Goal: Check status

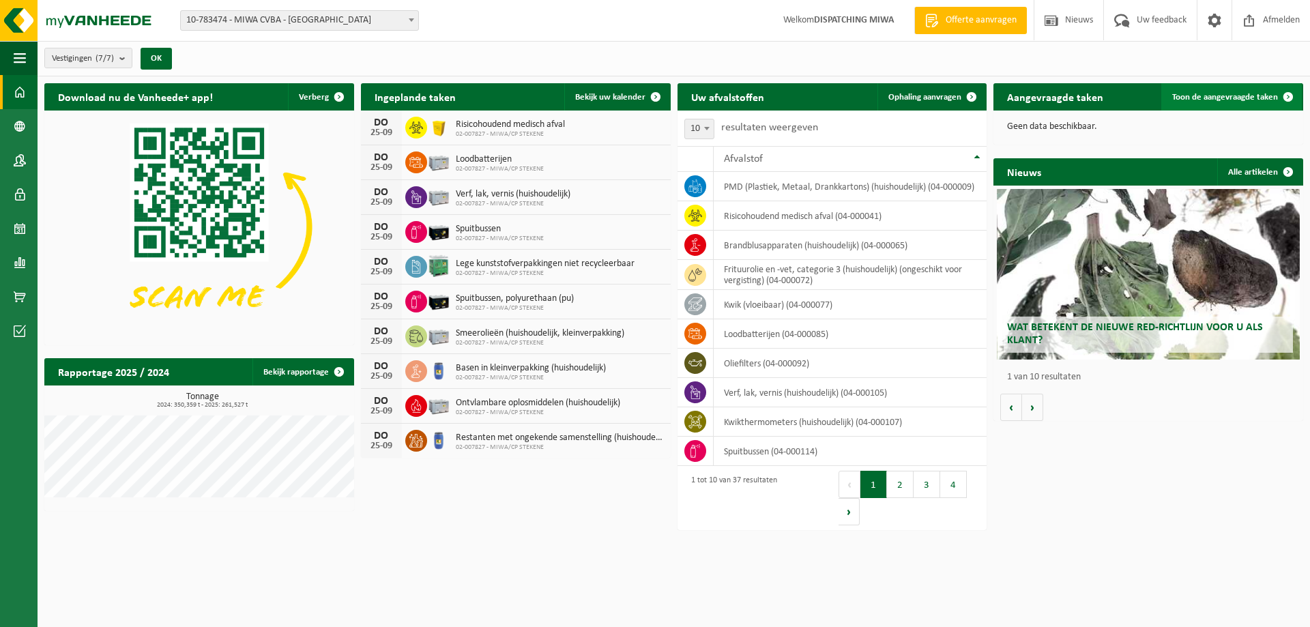
click at [1217, 98] on span "Toon de aangevraagde taken" at bounding box center [1225, 97] width 106 height 9
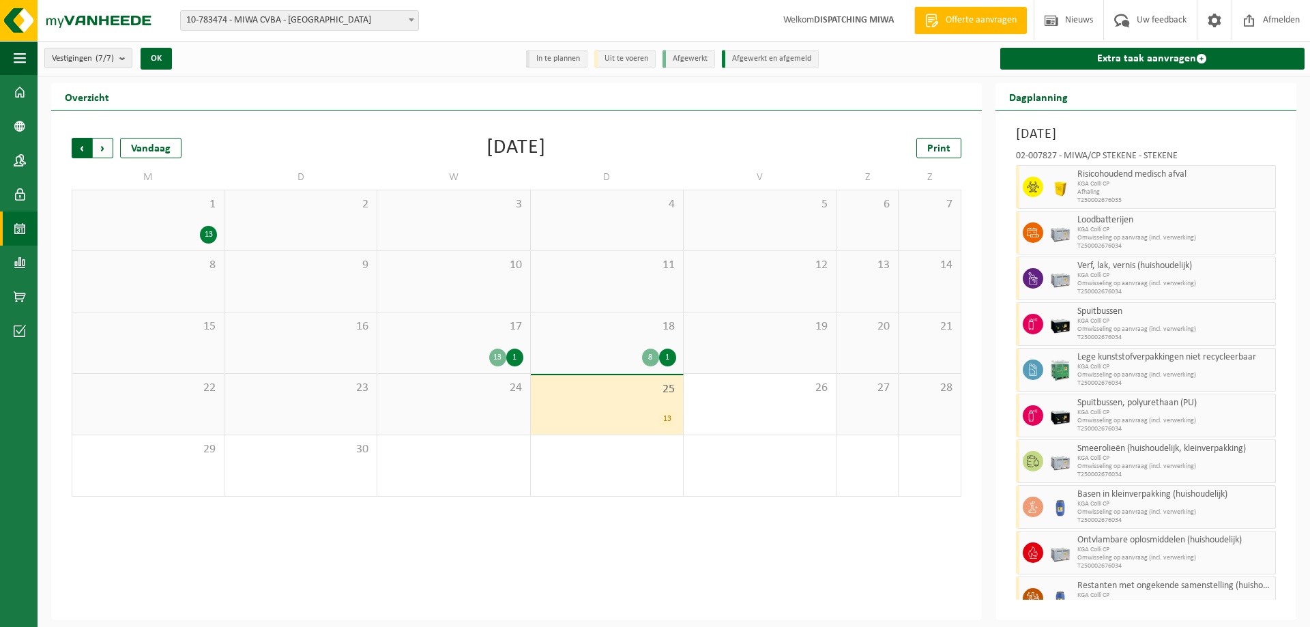
click at [103, 149] on span "Volgende" at bounding box center [103, 148] width 20 height 20
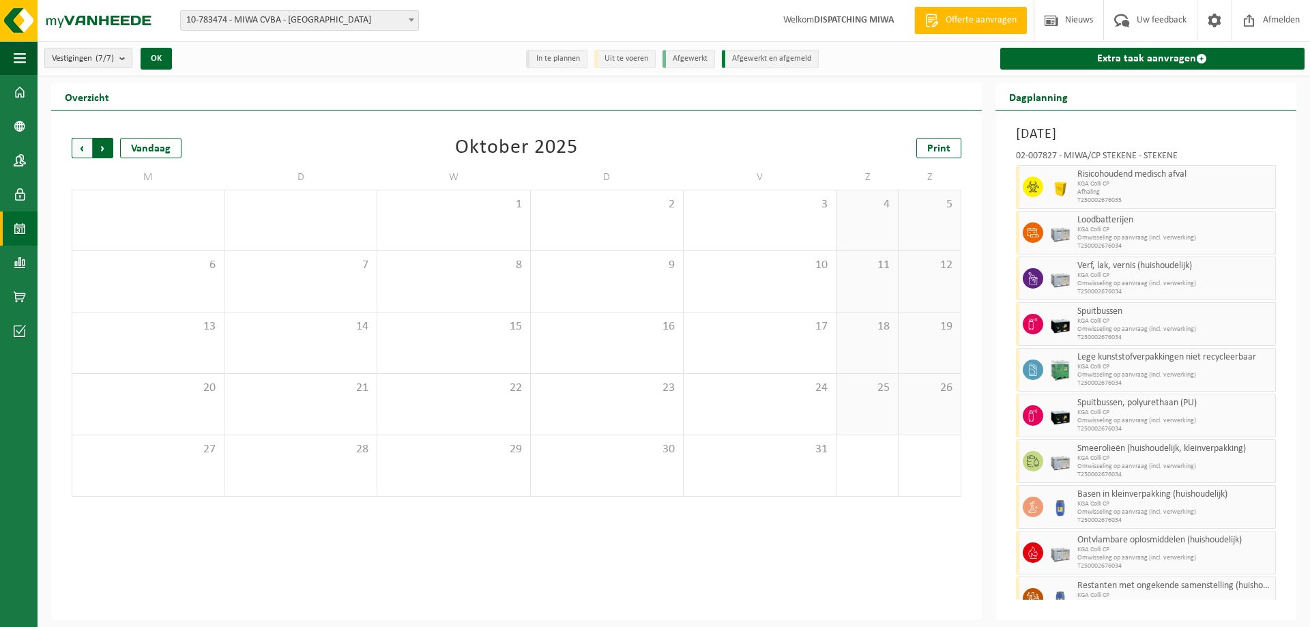
click at [78, 143] on span "Vorige" at bounding box center [82, 148] width 20 height 20
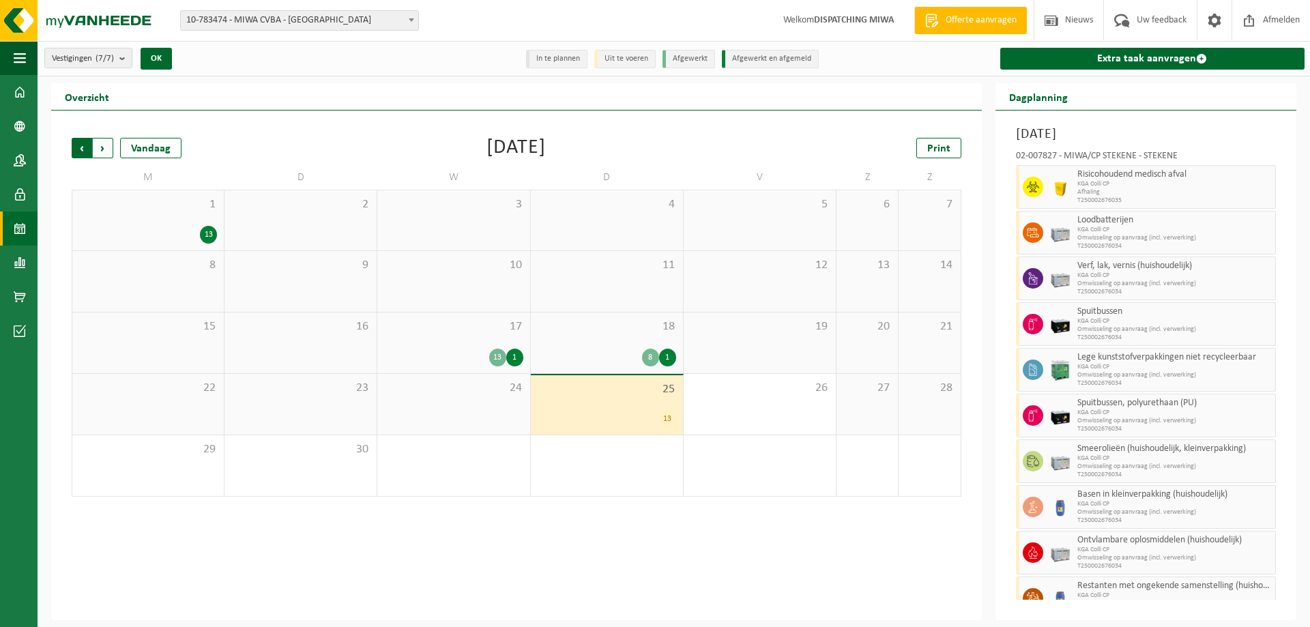
click at [104, 145] on span "Volgende" at bounding box center [103, 148] width 20 height 20
